Goal: Information Seeking & Learning: Learn about a topic

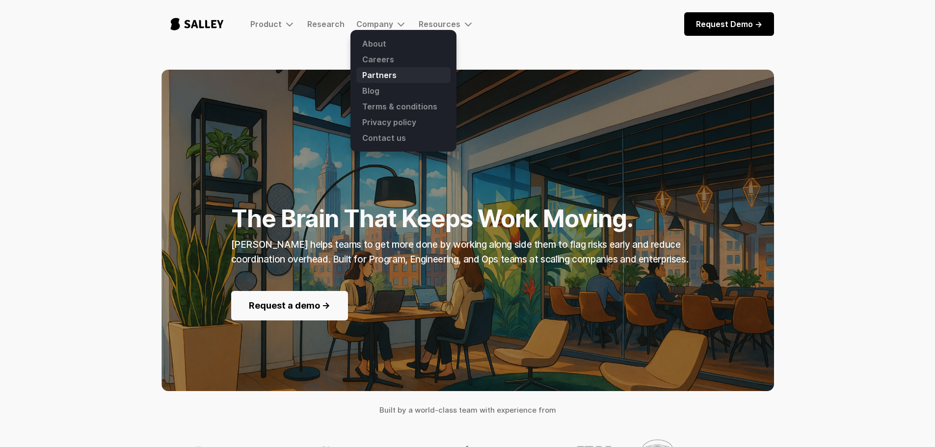
click at [376, 74] on link "Partners" at bounding box center [403, 75] width 94 height 16
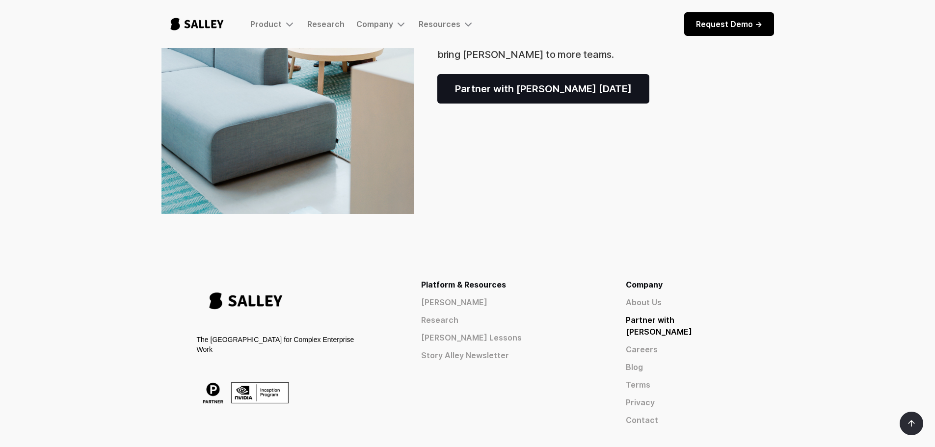
scroll to position [232, 0]
click at [684, 304] on link "About Us" at bounding box center [682, 303] width 113 height 12
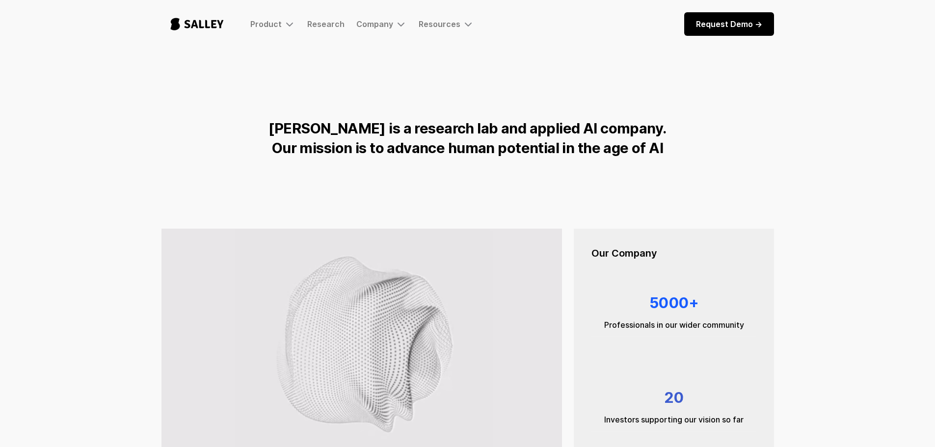
drag, startPoint x: 134, startPoint y: 26, endPoint x: 125, endPoint y: 19, distance: 11.2
click at [133, 26] on div "Product [PERSON_NAME] Early access to our human behavior-aware AI agent to empo…" at bounding box center [467, 24] width 935 height 48
